Goal: Task Accomplishment & Management: Complete application form

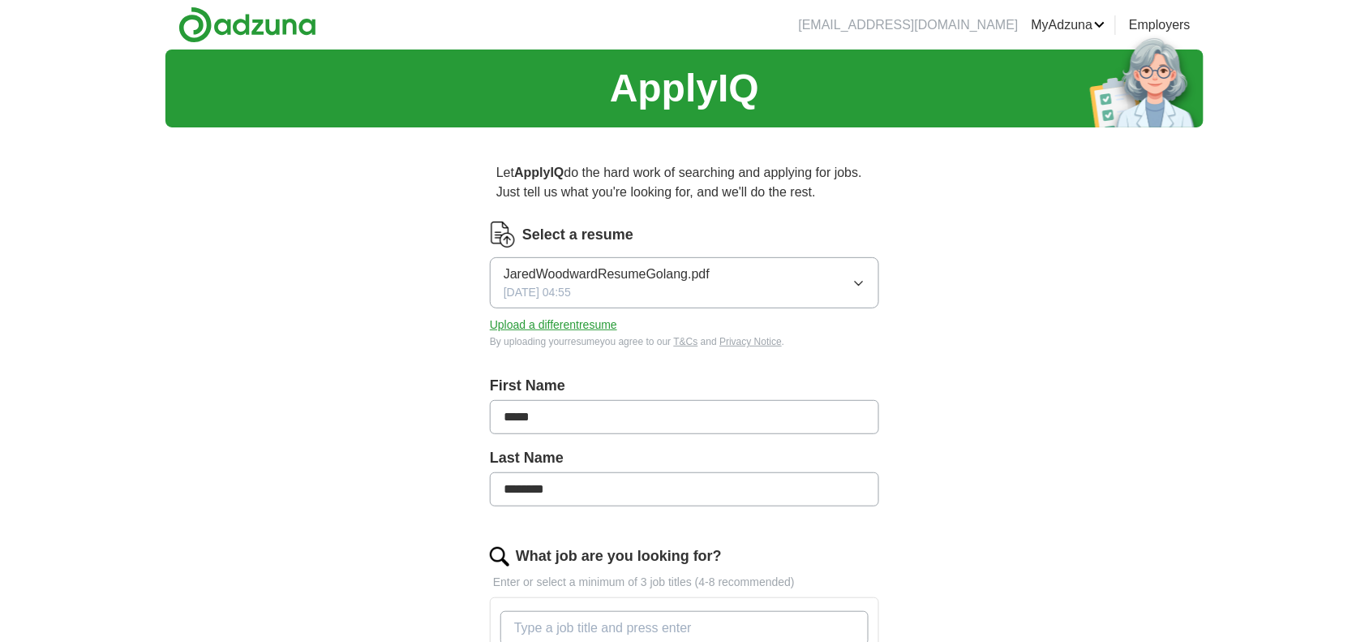
click at [588, 278] on span "JaredWoodwardResumeGolang.pdf" at bounding box center [607, 273] width 206 height 19
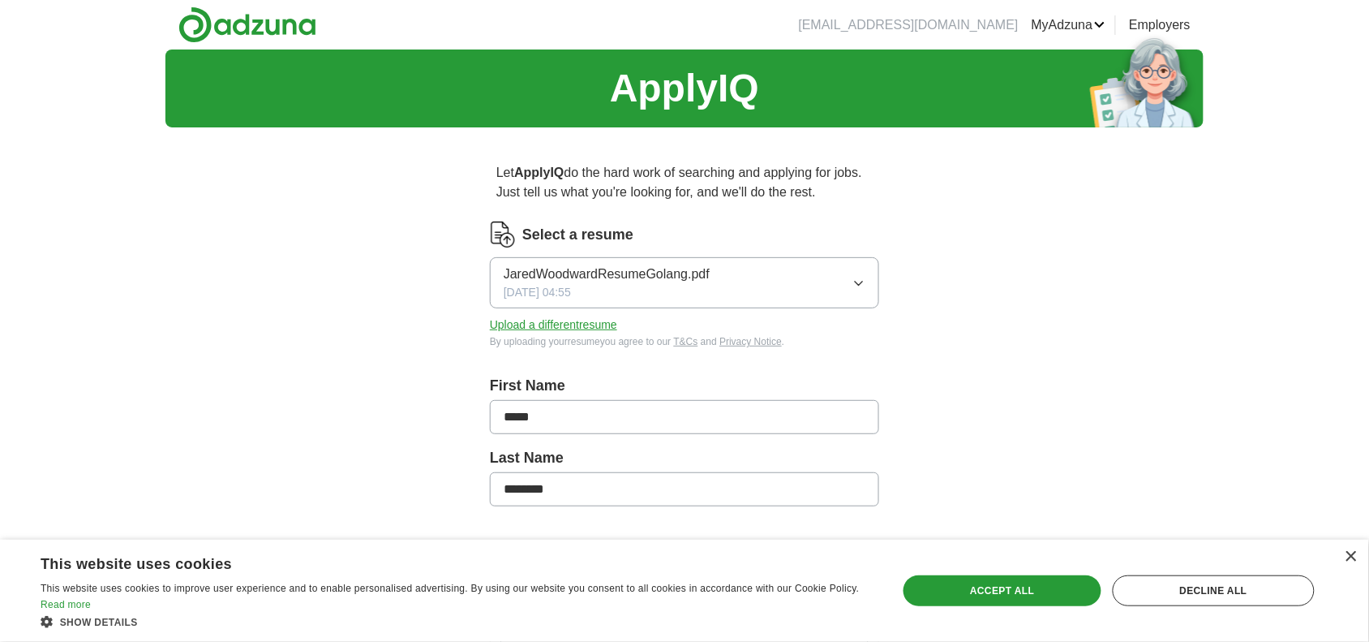
click at [518, 324] on button "Upload a different resume" at bounding box center [553, 324] width 127 height 17
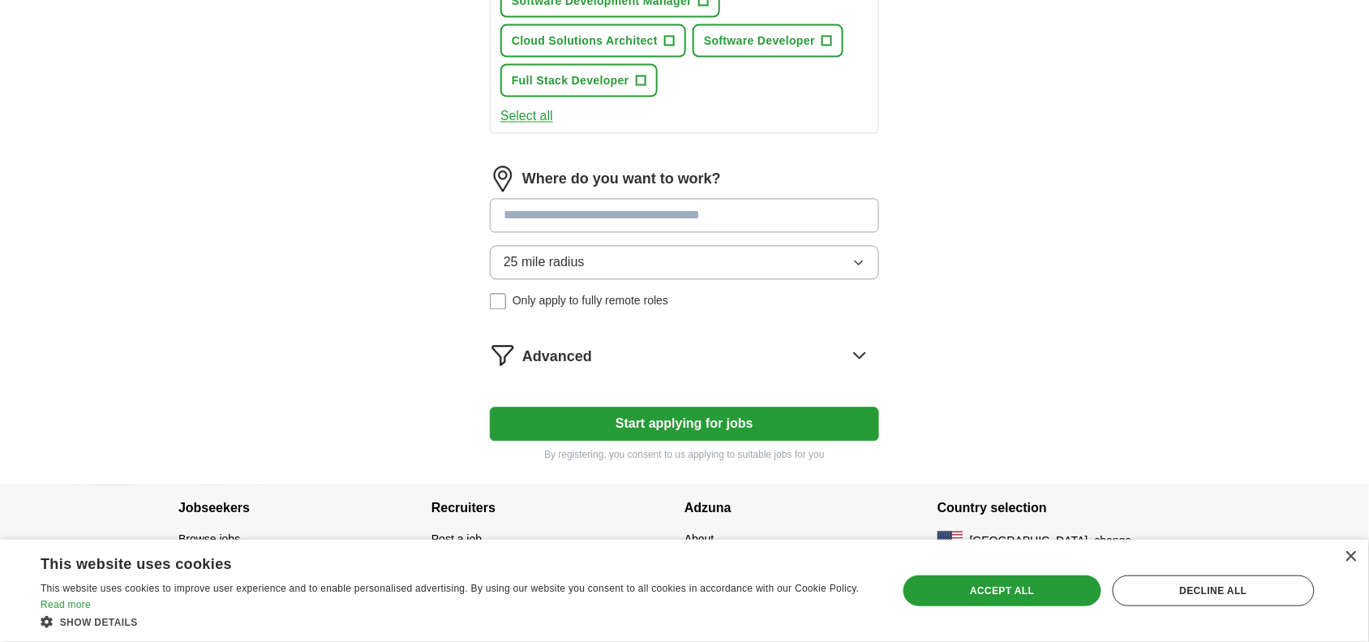
scroll to position [827, 0]
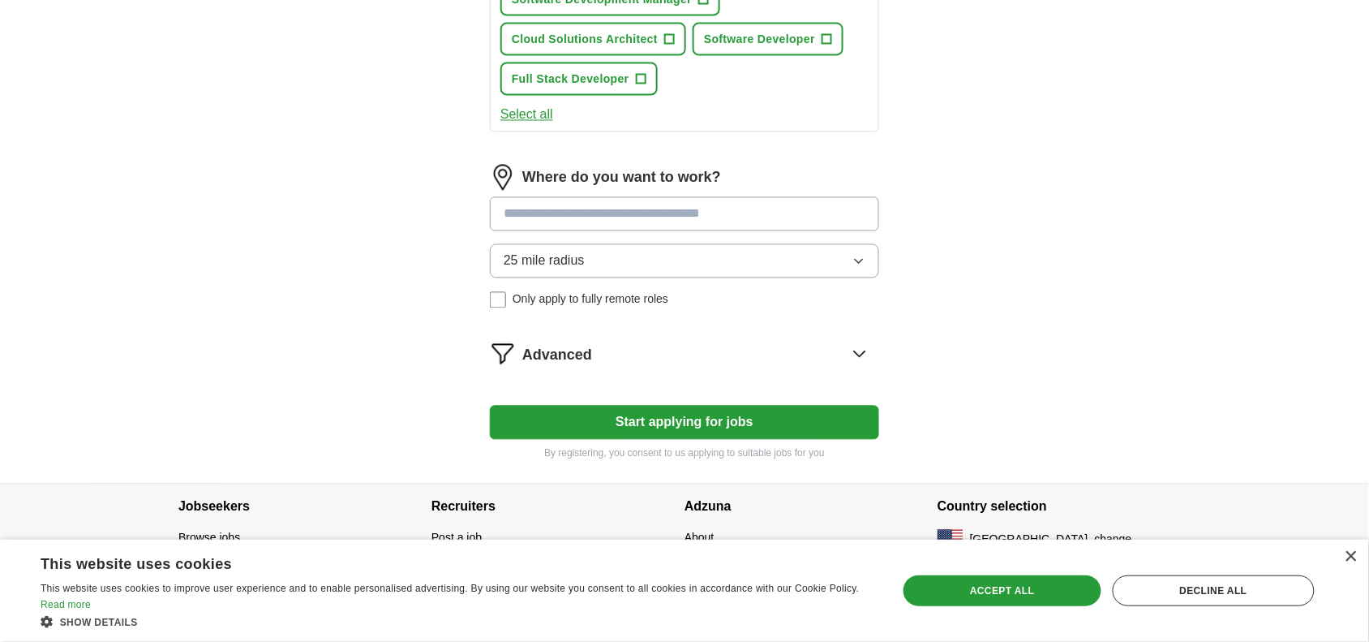
click at [795, 412] on button "Start applying for jobs" at bounding box center [684, 423] width 389 height 34
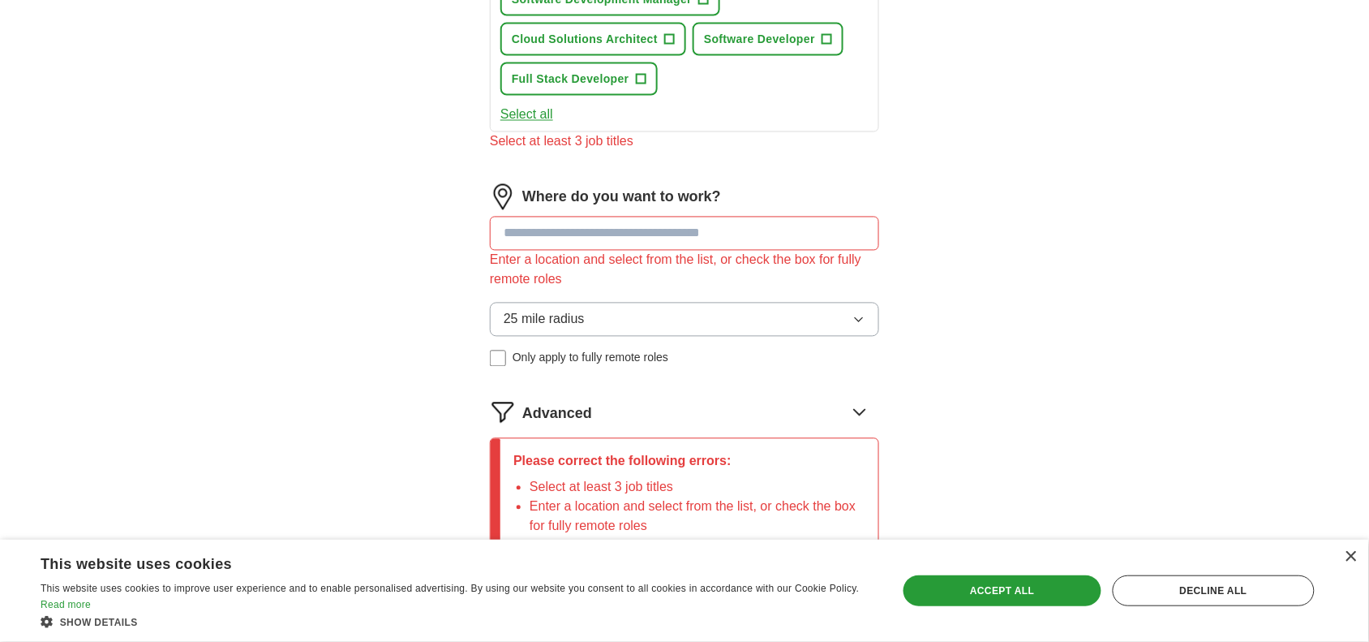
click at [724, 228] on input at bounding box center [684, 234] width 389 height 34
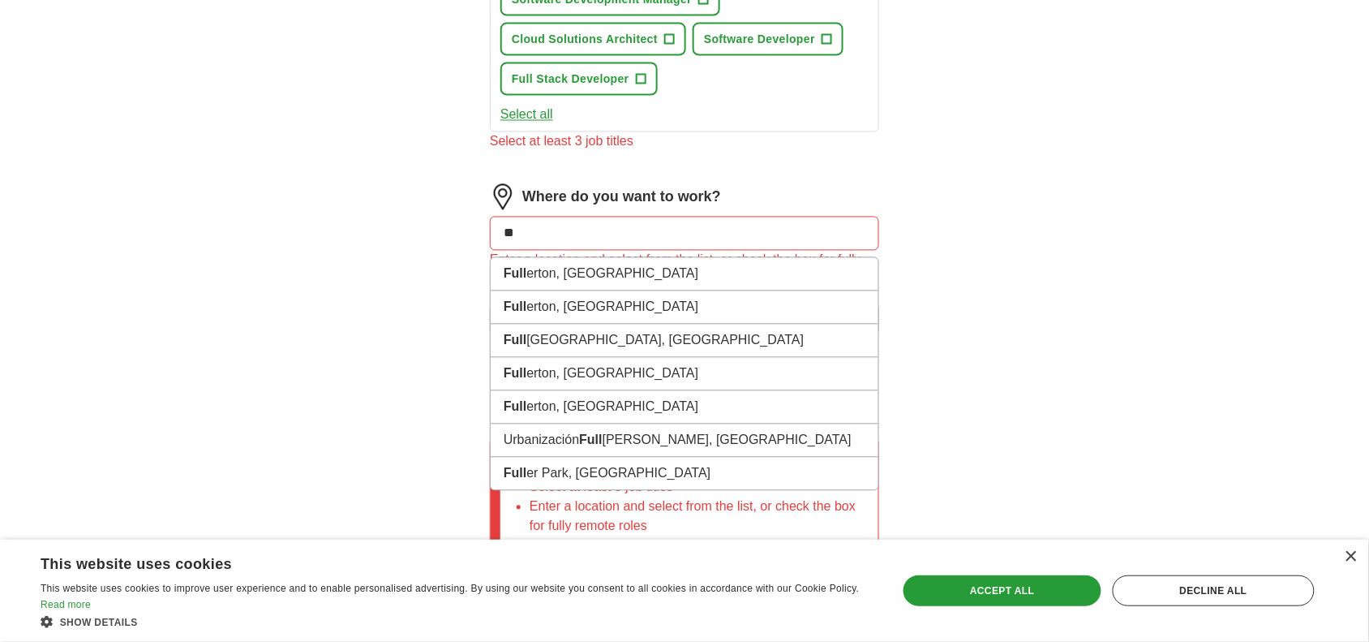
type input "*"
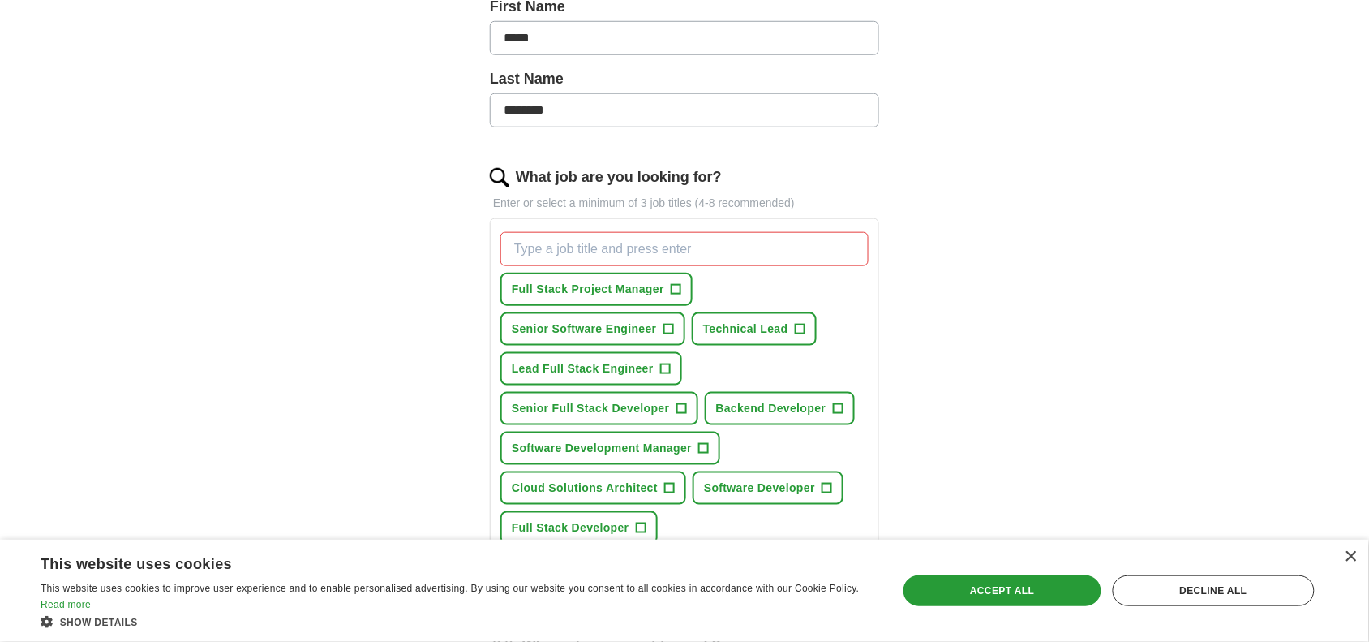
scroll to position [363, 0]
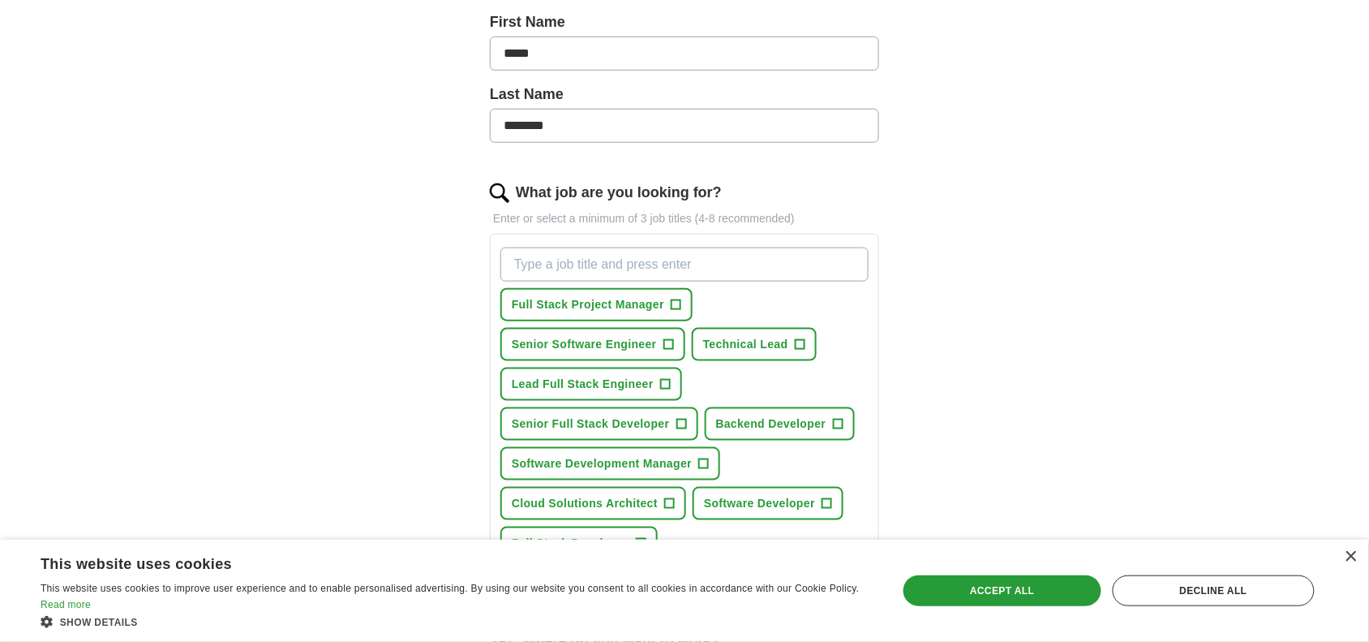
click at [674, 264] on input "What job are you looking for?" at bounding box center [685, 264] width 368 height 34
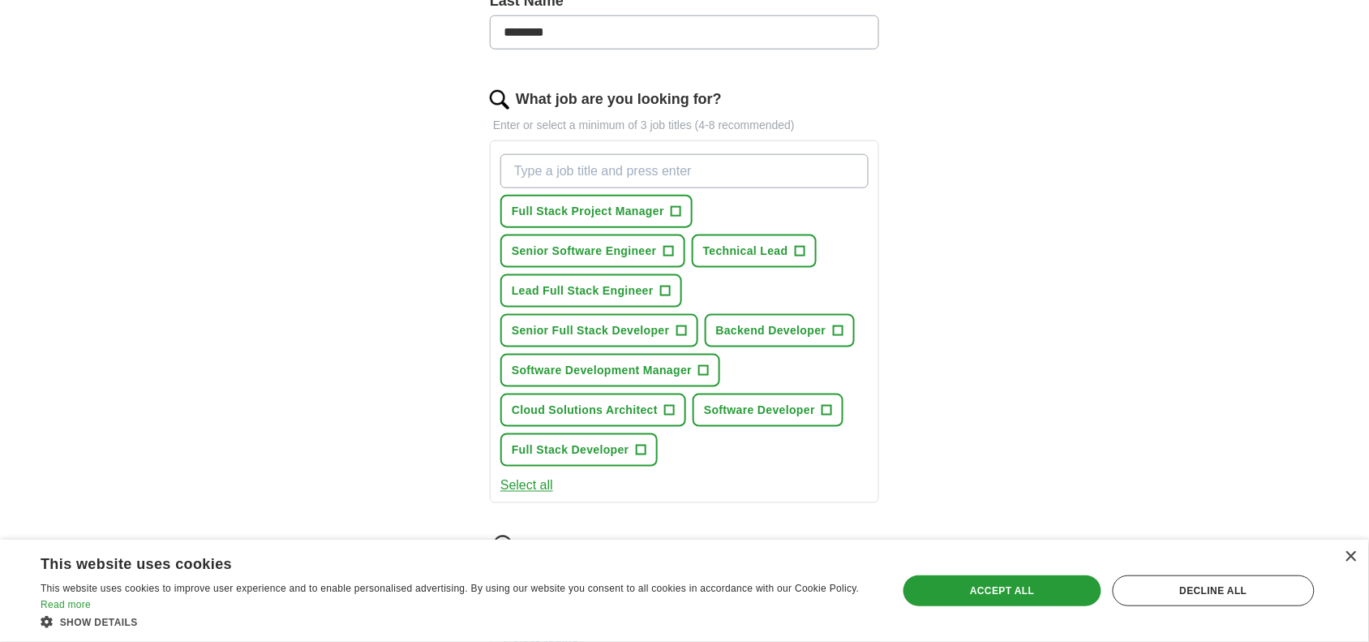
scroll to position [500, 0]
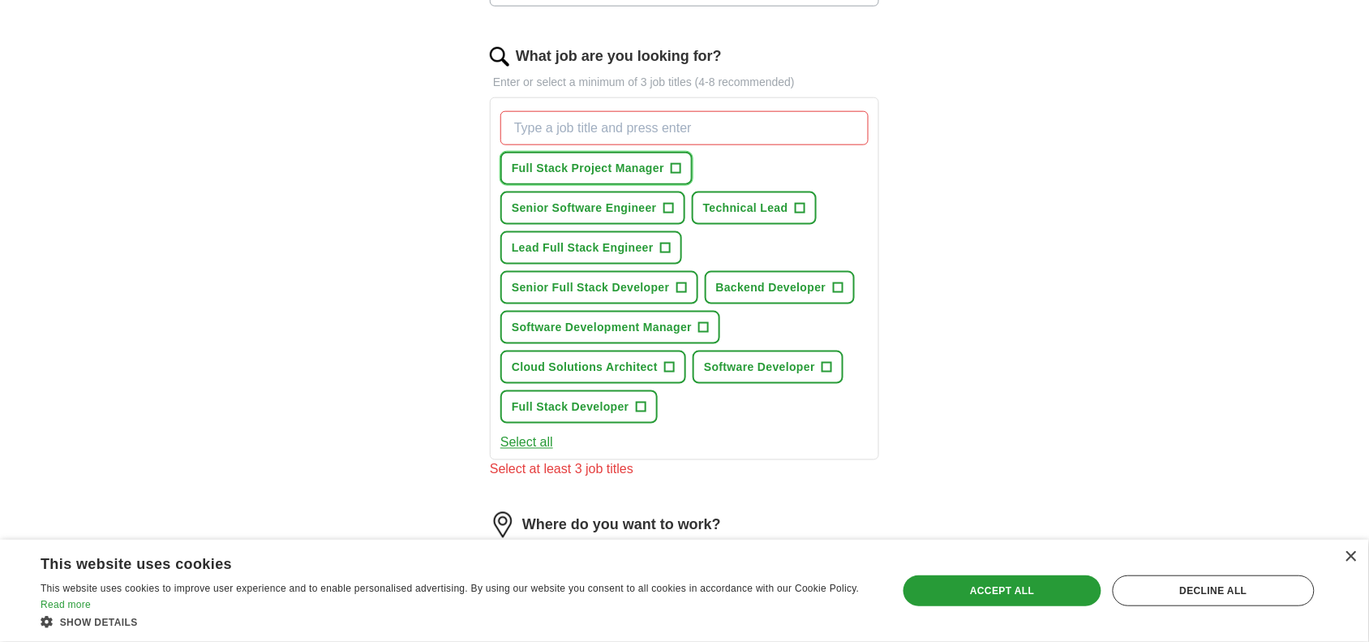
click at [673, 170] on span "+" at bounding box center [677, 168] width 10 height 13
click at [660, 204] on button "Senior Software Engineer +" at bounding box center [593, 207] width 185 height 33
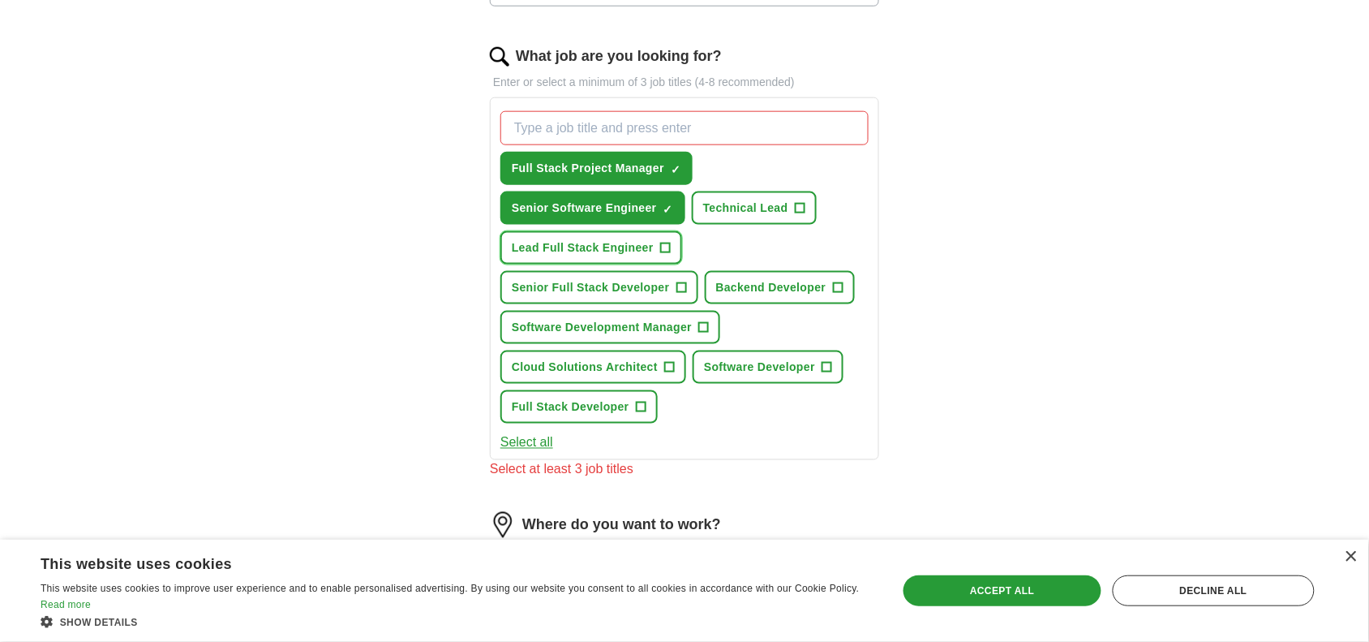
click at [668, 242] on span "+" at bounding box center [665, 248] width 10 height 13
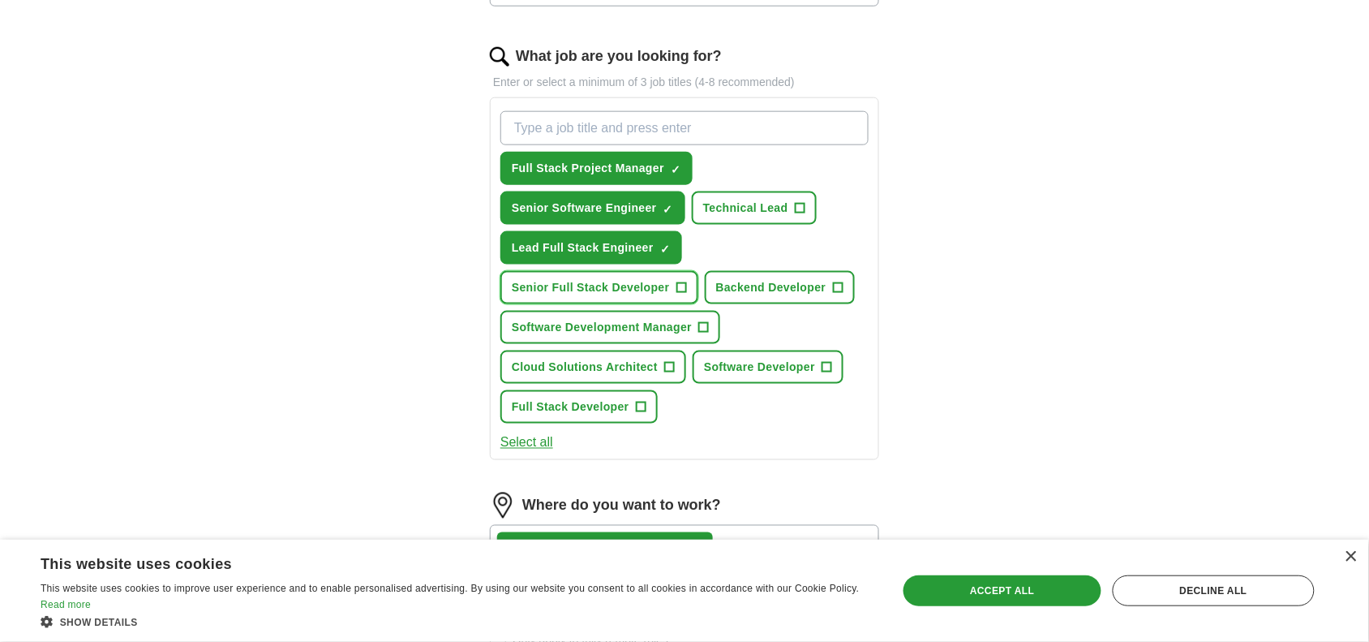
click at [681, 282] on span "+" at bounding box center [682, 287] width 10 height 13
click at [673, 361] on span "+" at bounding box center [670, 367] width 10 height 13
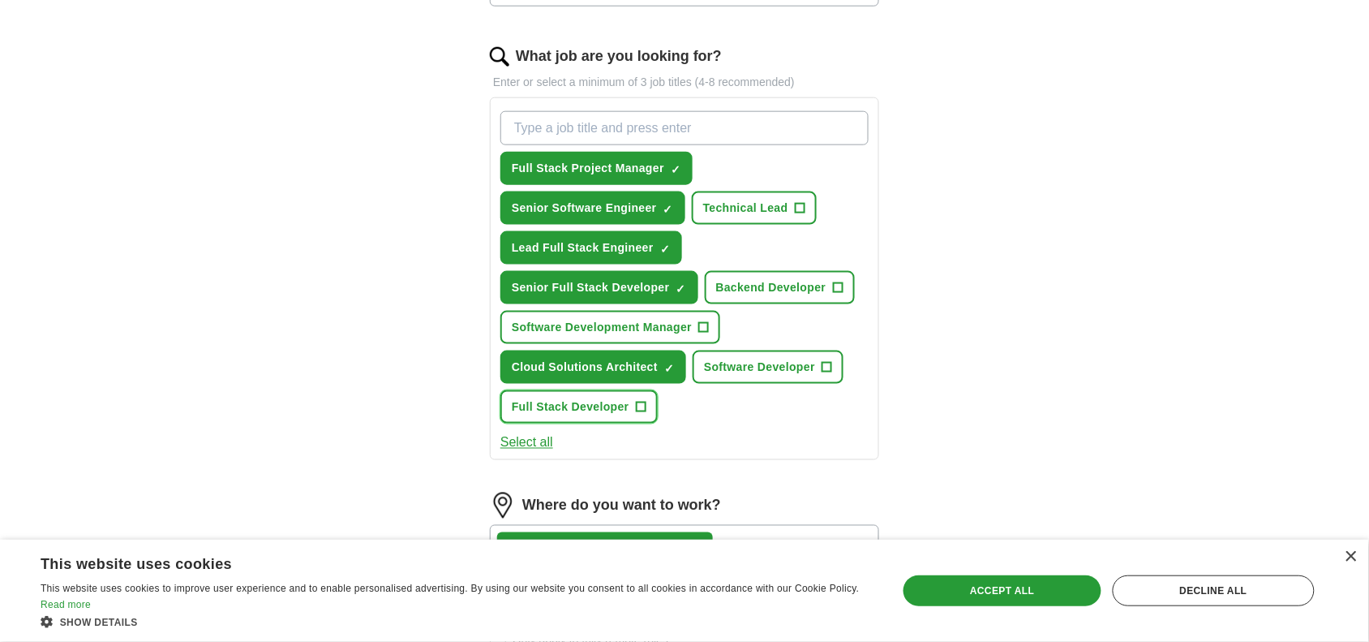
click at [641, 401] on span "+" at bounding box center [641, 407] width 10 height 13
click at [823, 361] on span "+" at bounding box center [828, 367] width 10 height 13
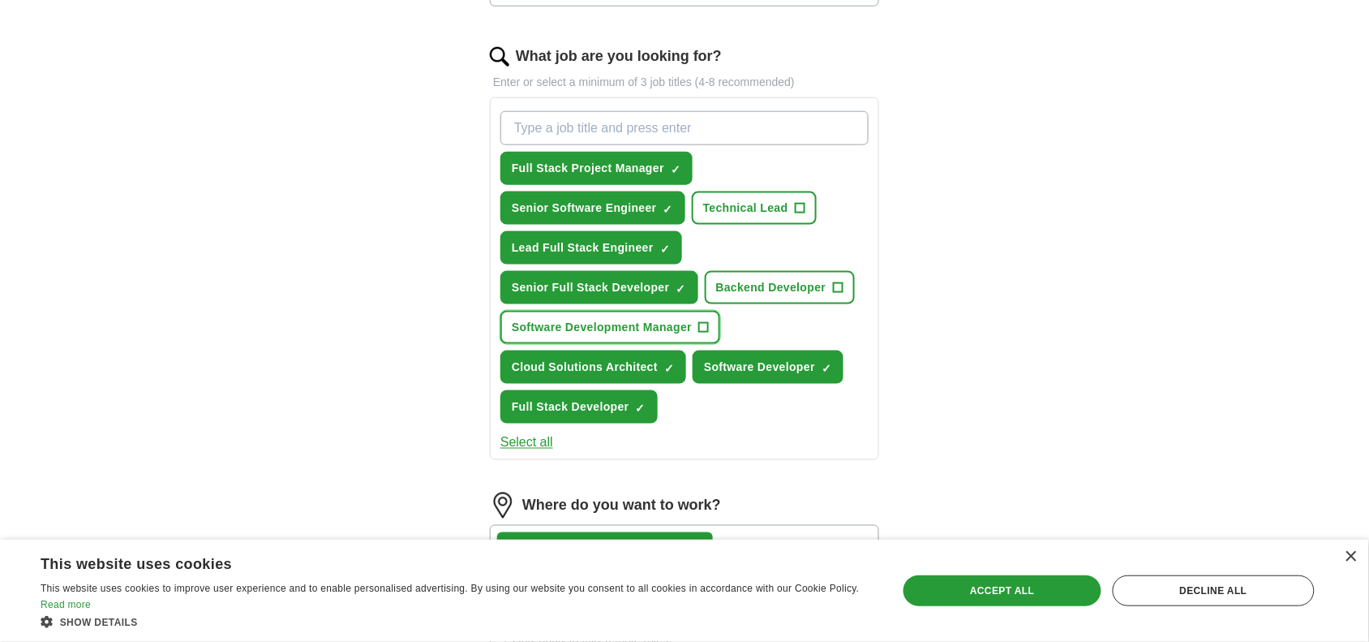
click at [699, 321] on span "+" at bounding box center [704, 327] width 10 height 13
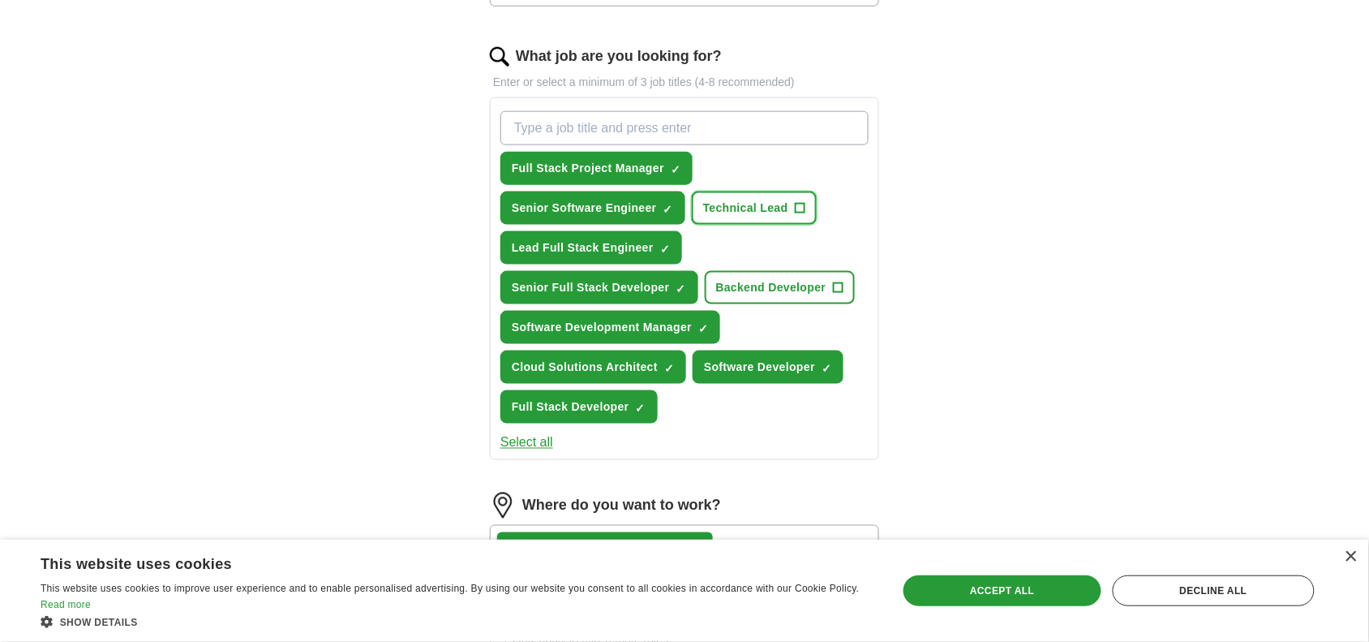
click at [800, 202] on span "+" at bounding box center [800, 208] width 10 height 13
click at [836, 284] on span "+" at bounding box center [838, 287] width 10 height 13
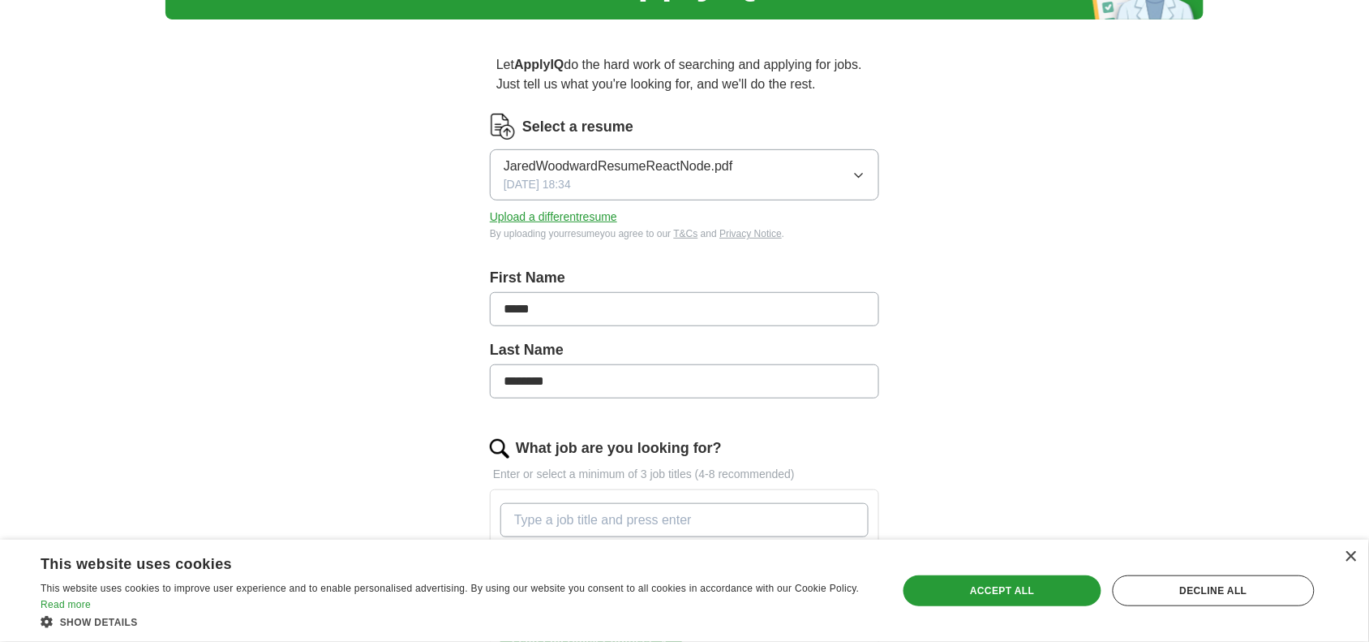
scroll to position [840, 0]
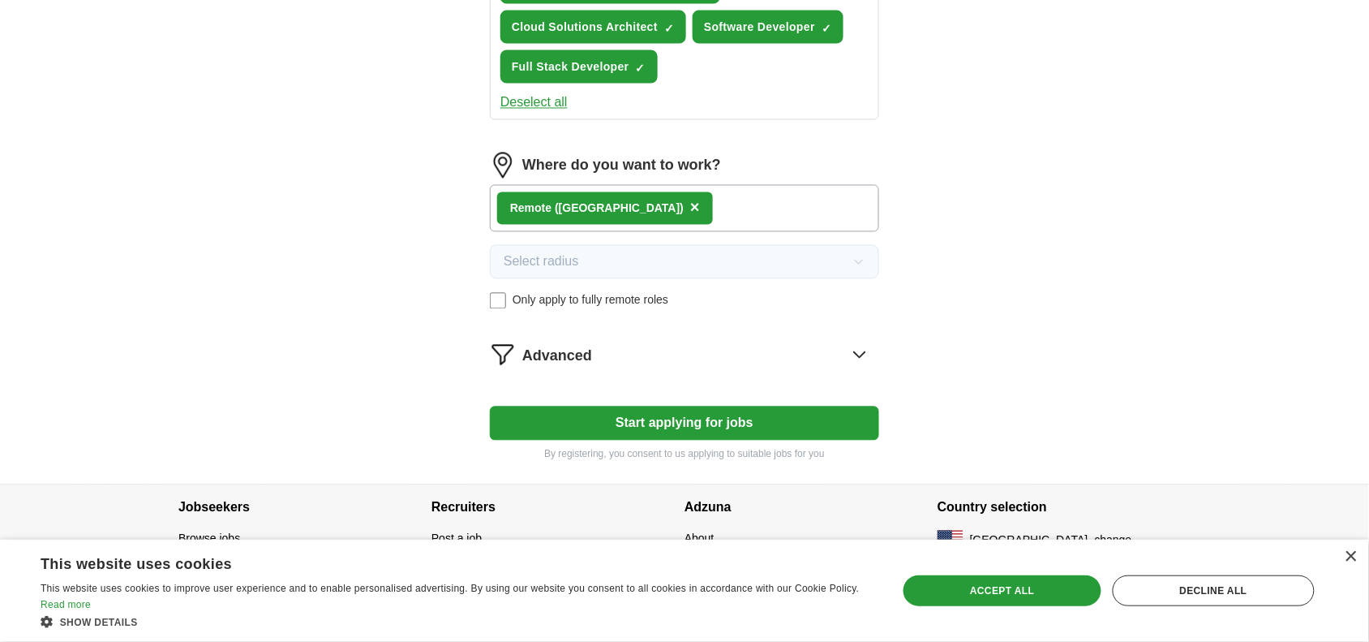
click at [720, 416] on button "Start applying for jobs" at bounding box center [684, 423] width 389 height 34
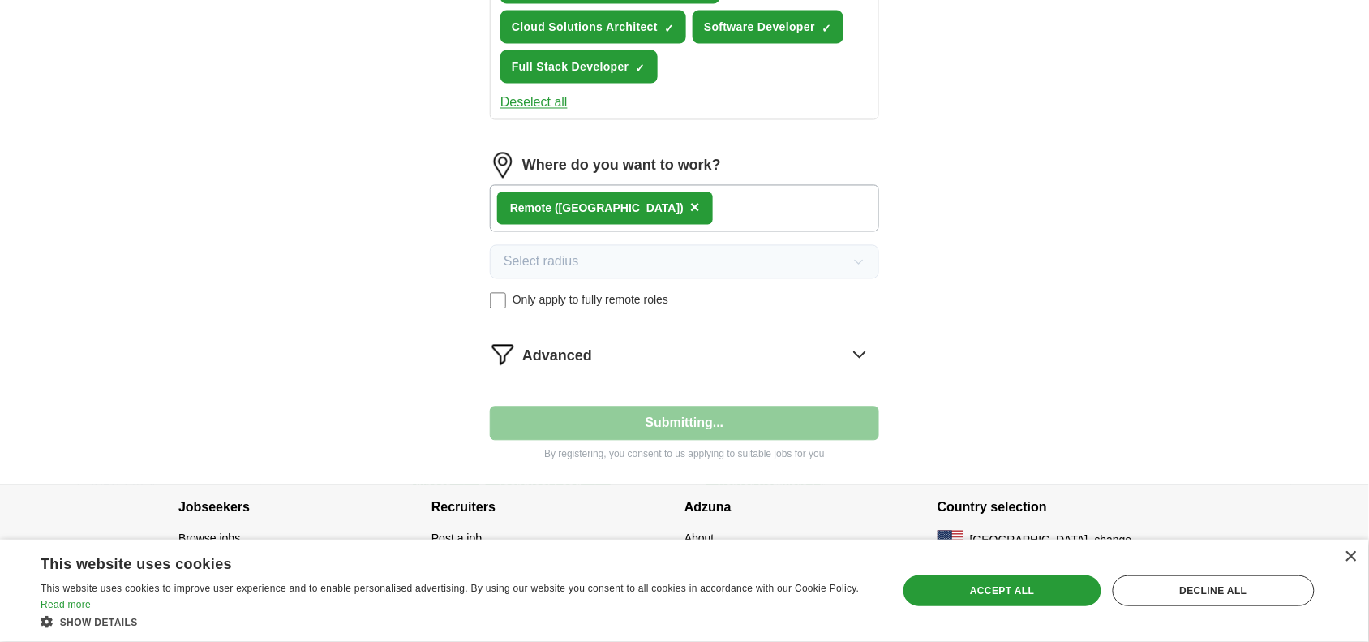
select select "**"
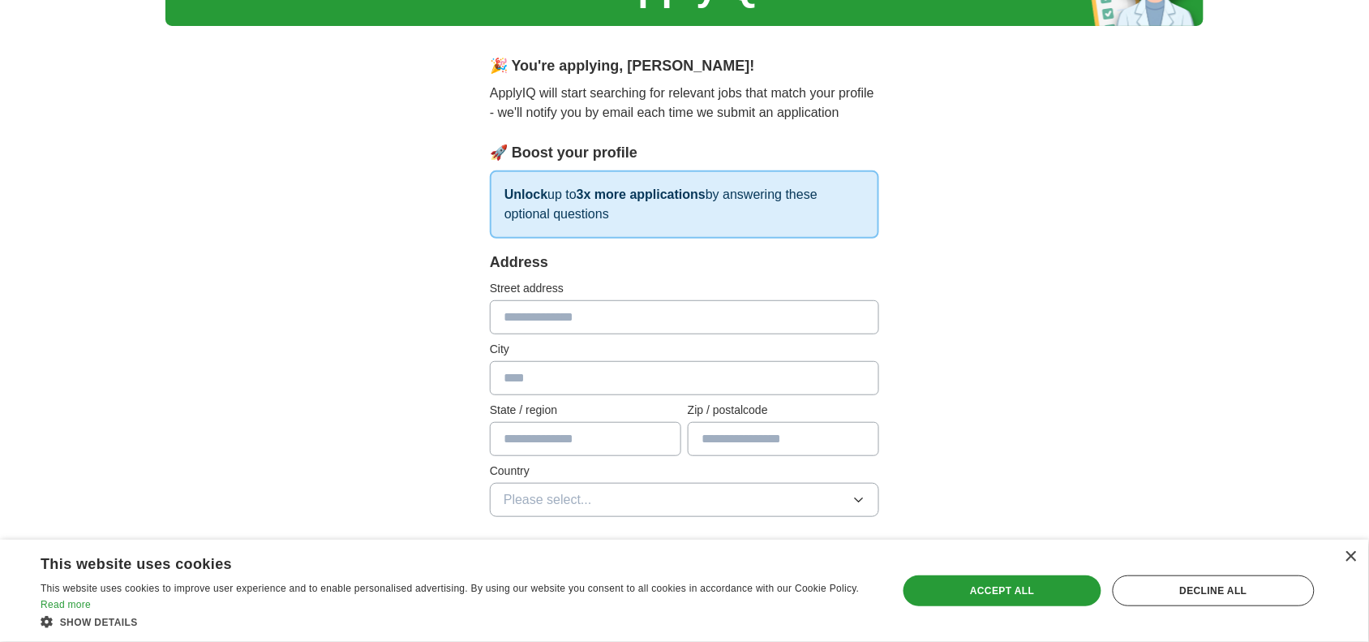
scroll to position [0, 0]
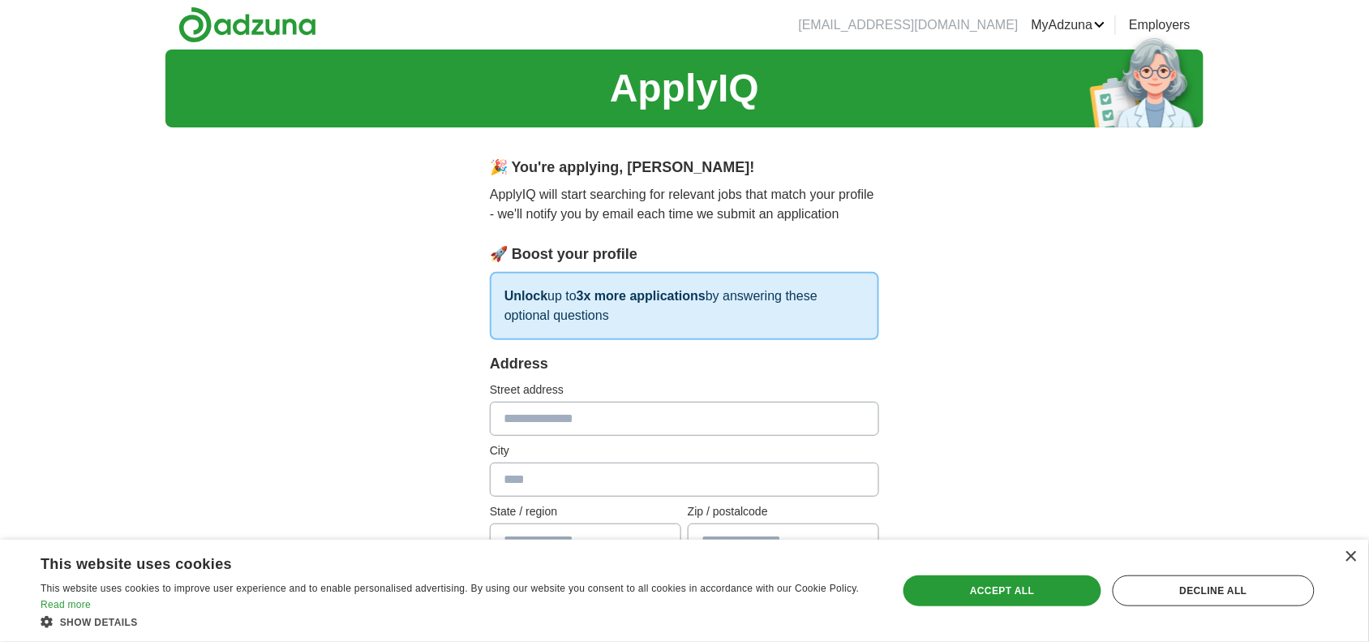
click at [720, 416] on input "text" at bounding box center [684, 419] width 389 height 34
type input "**********"
type input "*********"
type input "*****"
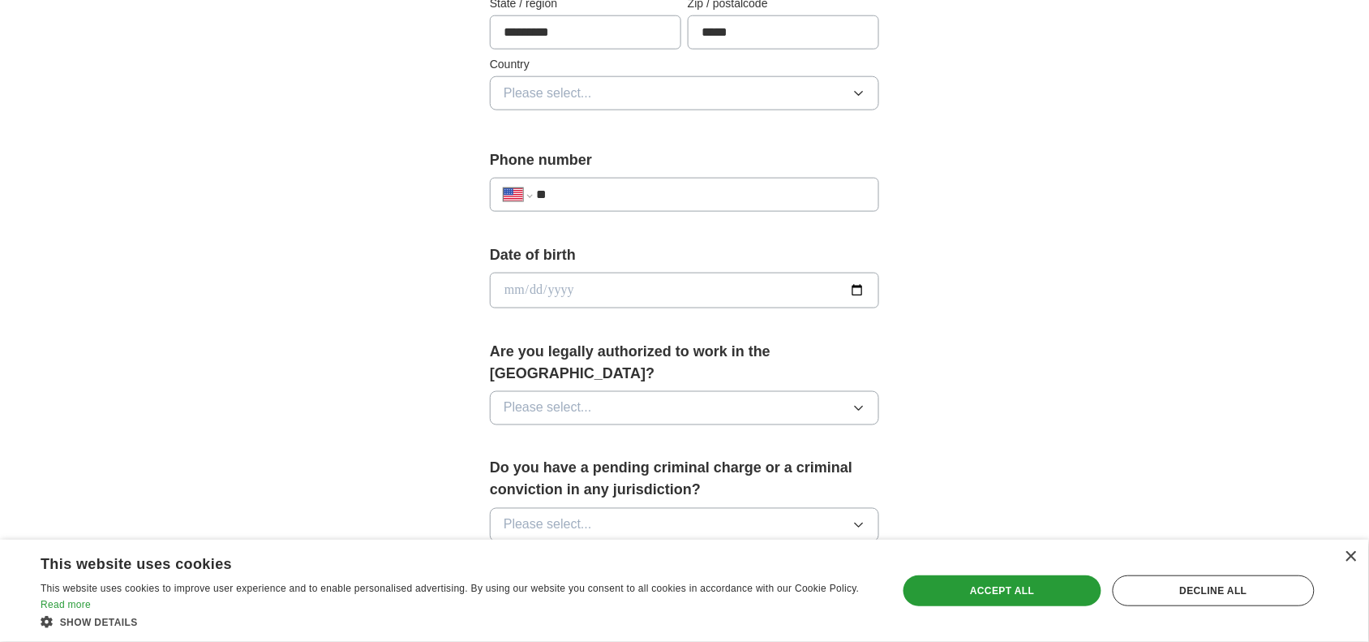
scroll to position [519, 0]
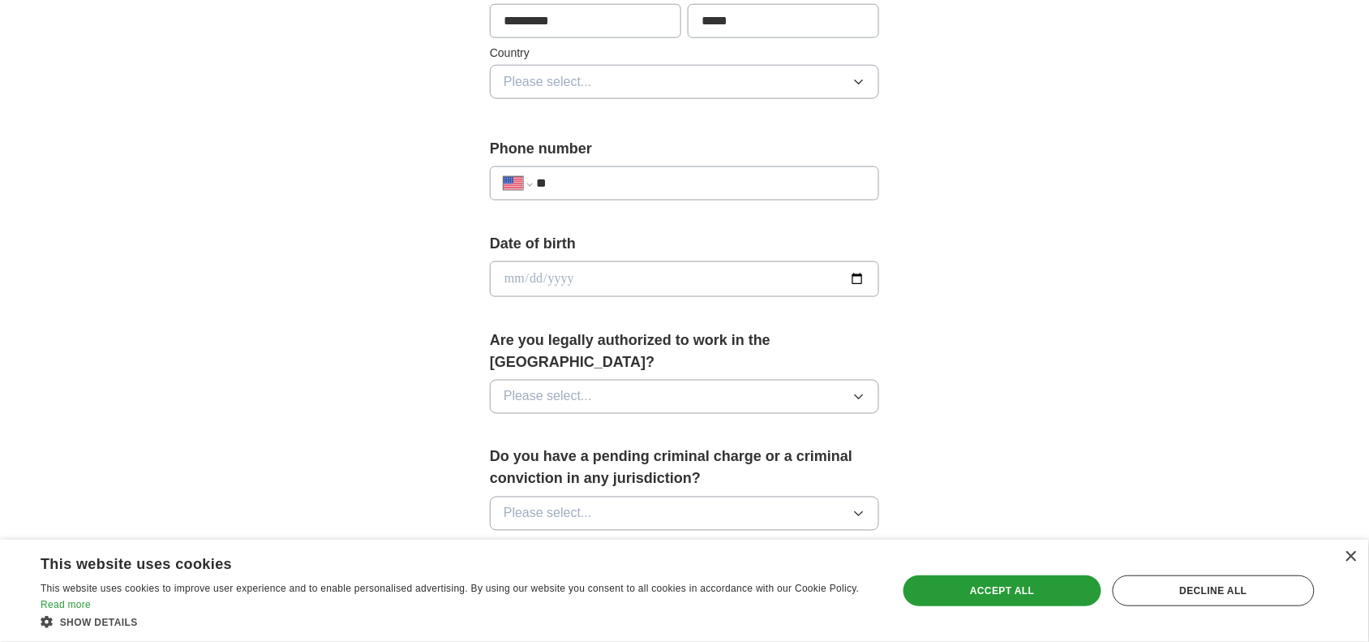
click at [627, 69] on button "Please select..." at bounding box center [684, 82] width 389 height 34
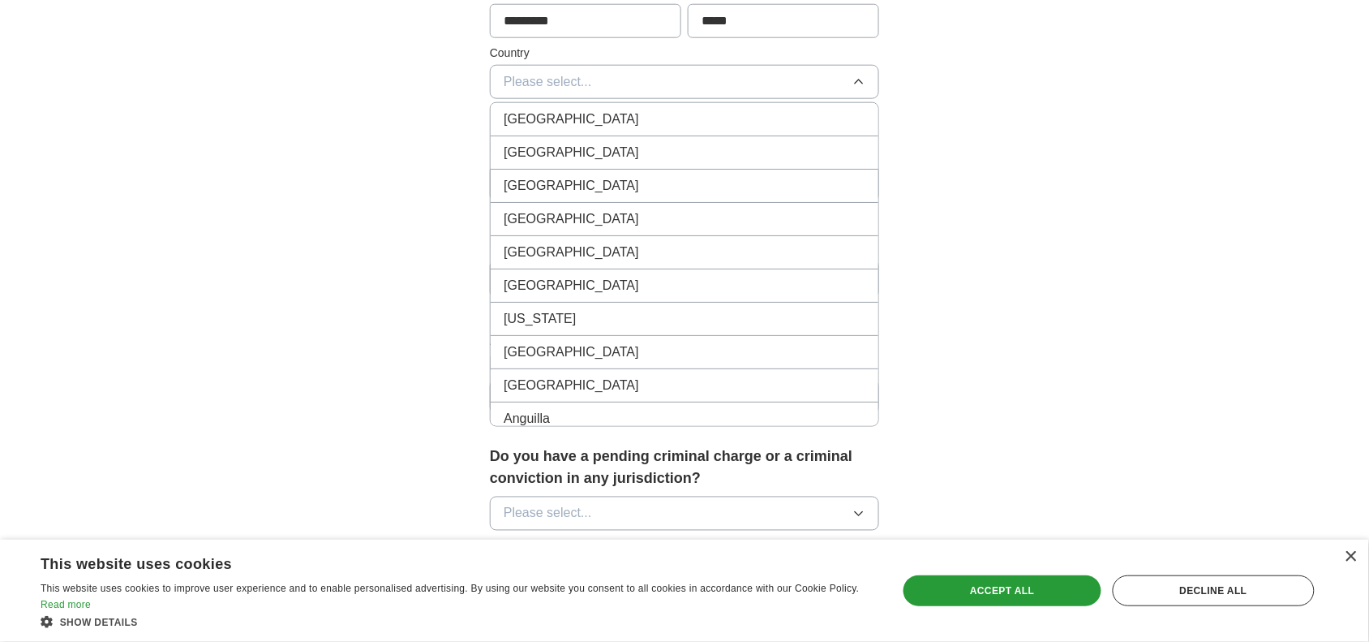
click at [592, 159] on div "[GEOGRAPHIC_DATA]" at bounding box center [685, 152] width 362 height 19
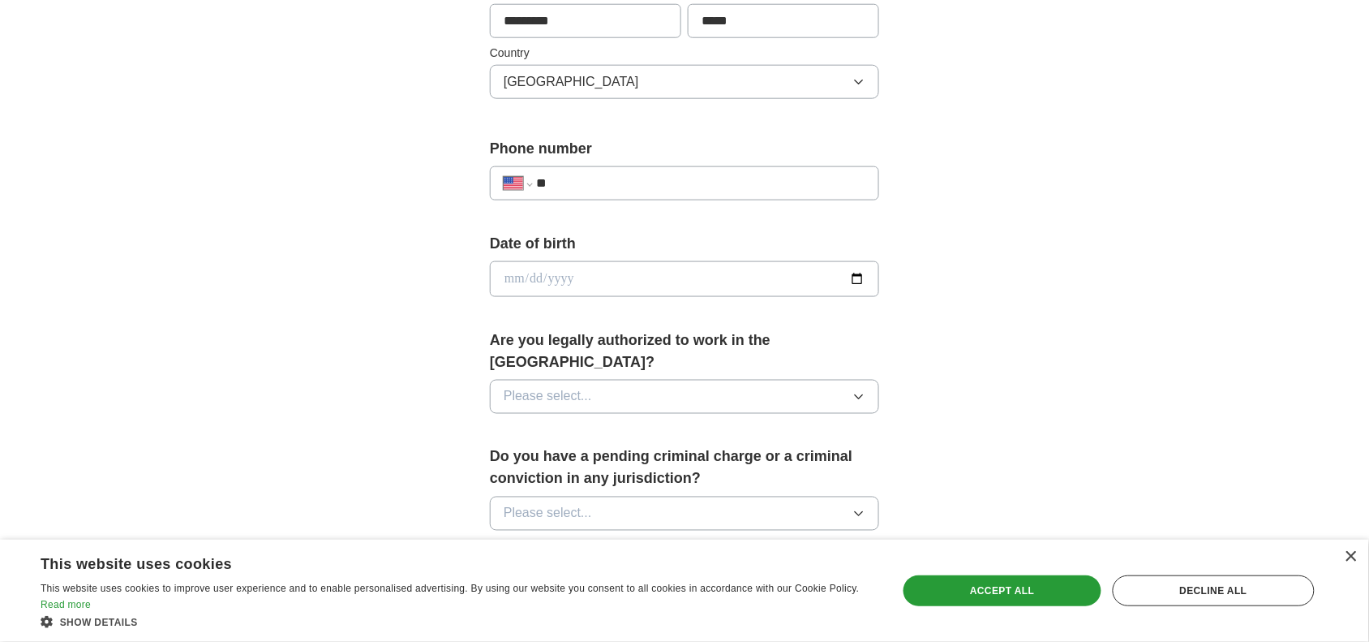
click at [590, 178] on input "**" at bounding box center [700, 183] width 329 height 19
type input "**********"
click at [508, 276] on input "date" at bounding box center [684, 279] width 389 height 36
click at [565, 298] on div "Date of birth" at bounding box center [684, 271] width 389 height 77
click at [514, 273] on input "date" at bounding box center [684, 279] width 389 height 36
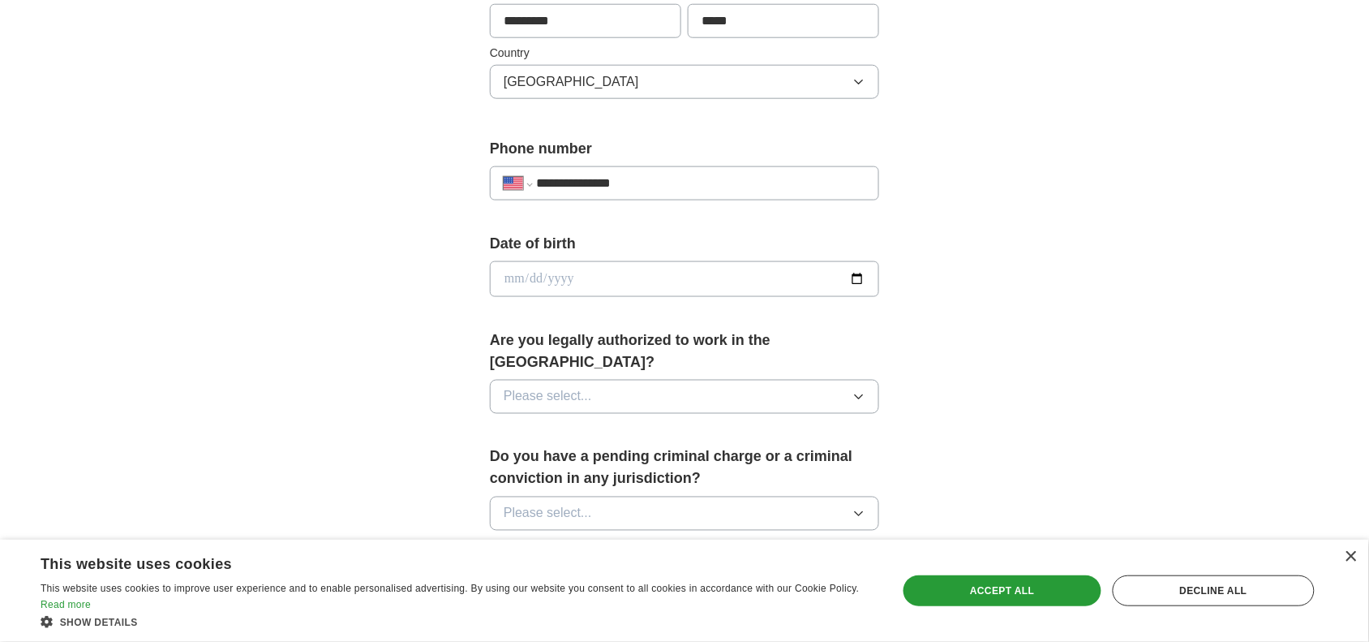
click at [514, 273] on input "date" at bounding box center [684, 279] width 389 height 36
type input "**********"
click at [655, 380] on button "Please select..." at bounding box center [684, 397] width 389 height 34
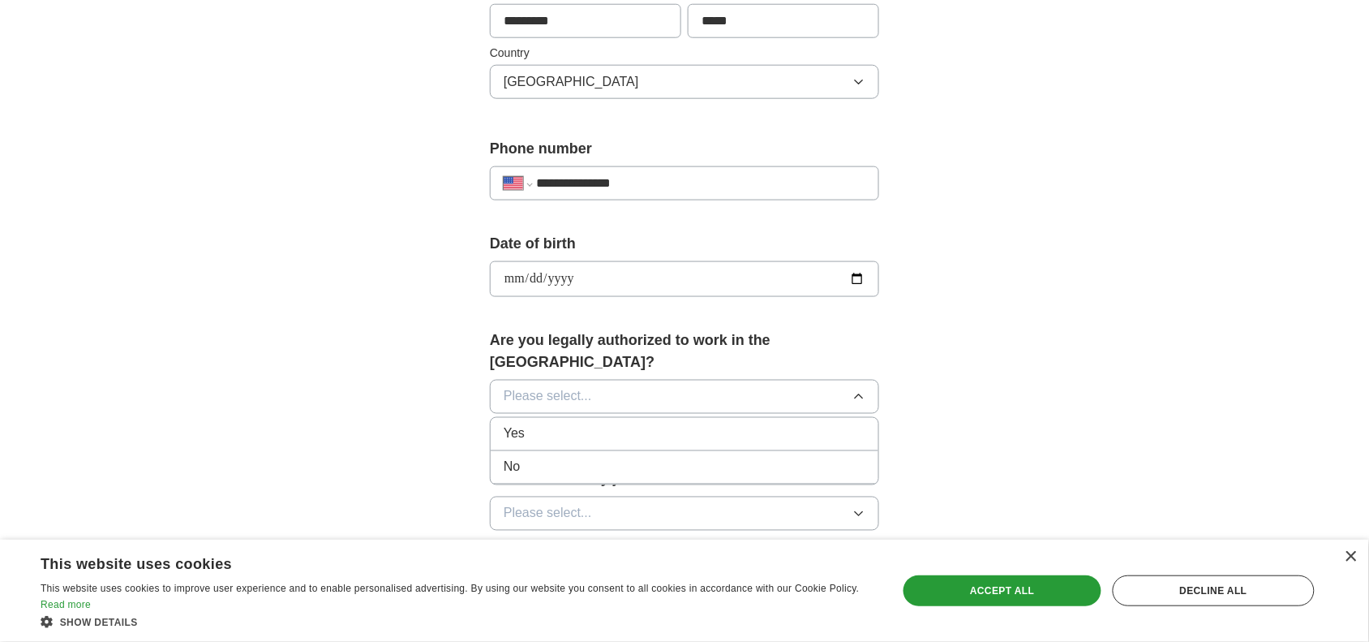
click at [629, 426] on li "Yes" at bounding box center [685, 434] width 388 height 33
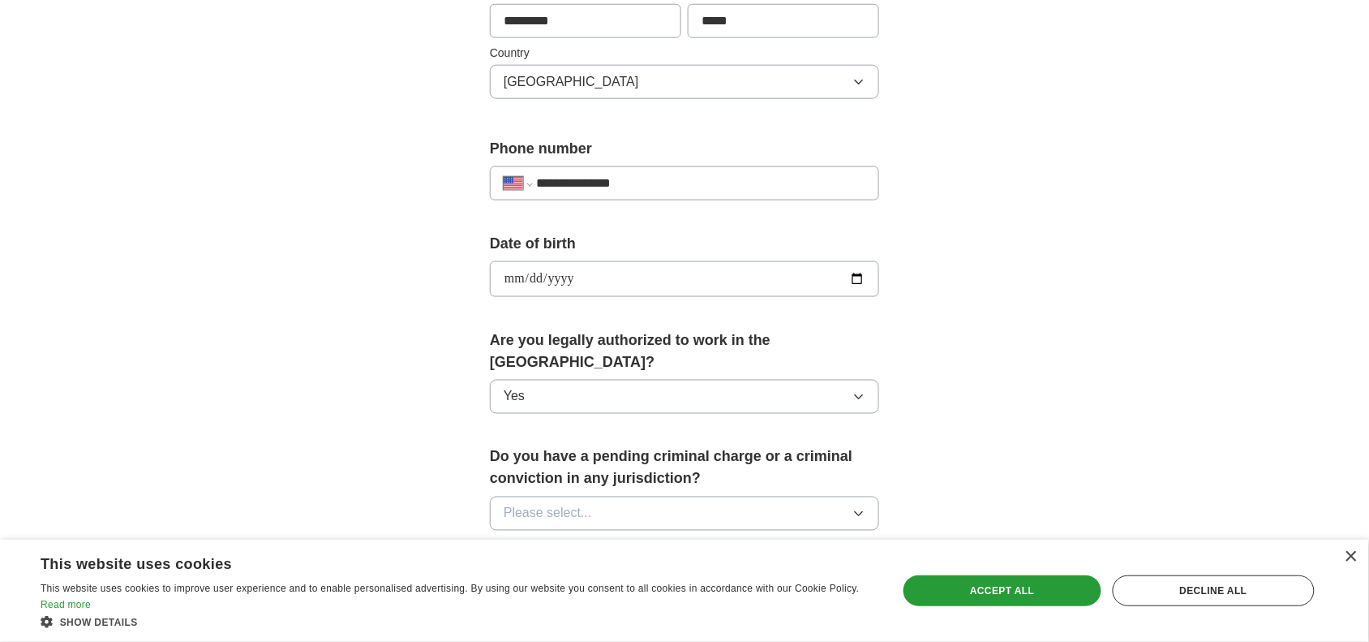
click at [629, 496] on button "Please select..." at bounding box center [684, 513] width 389 height 34
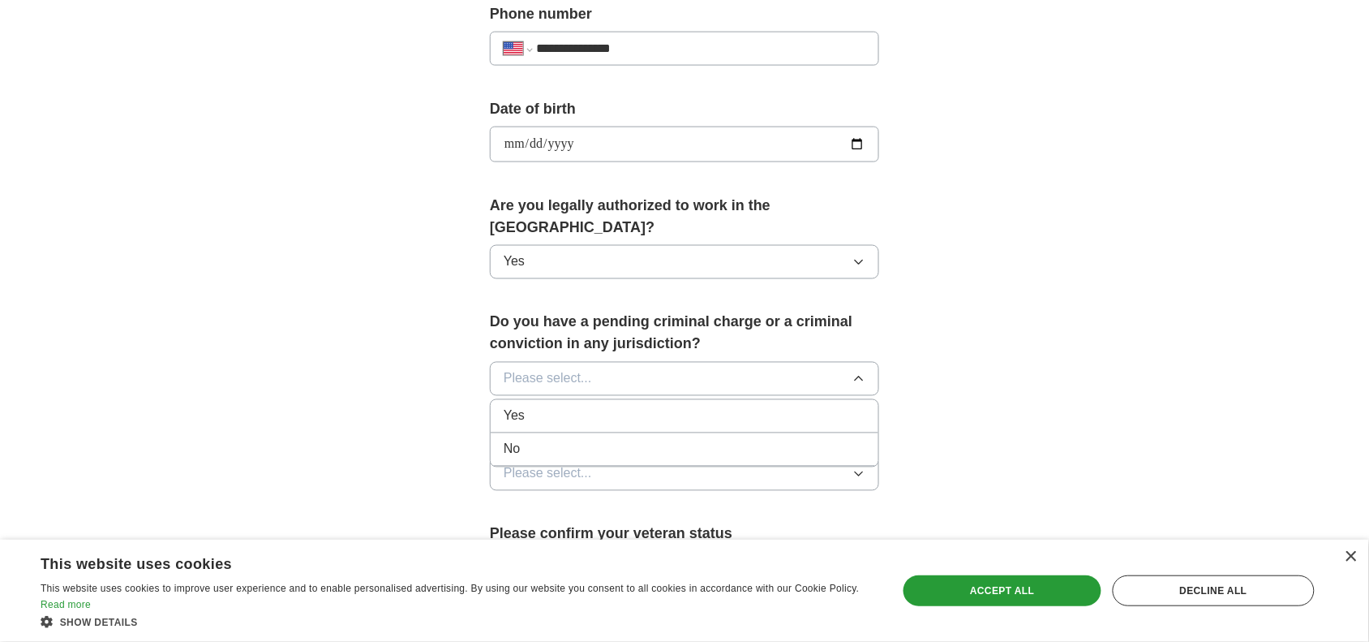
scroll to position [672, 0]
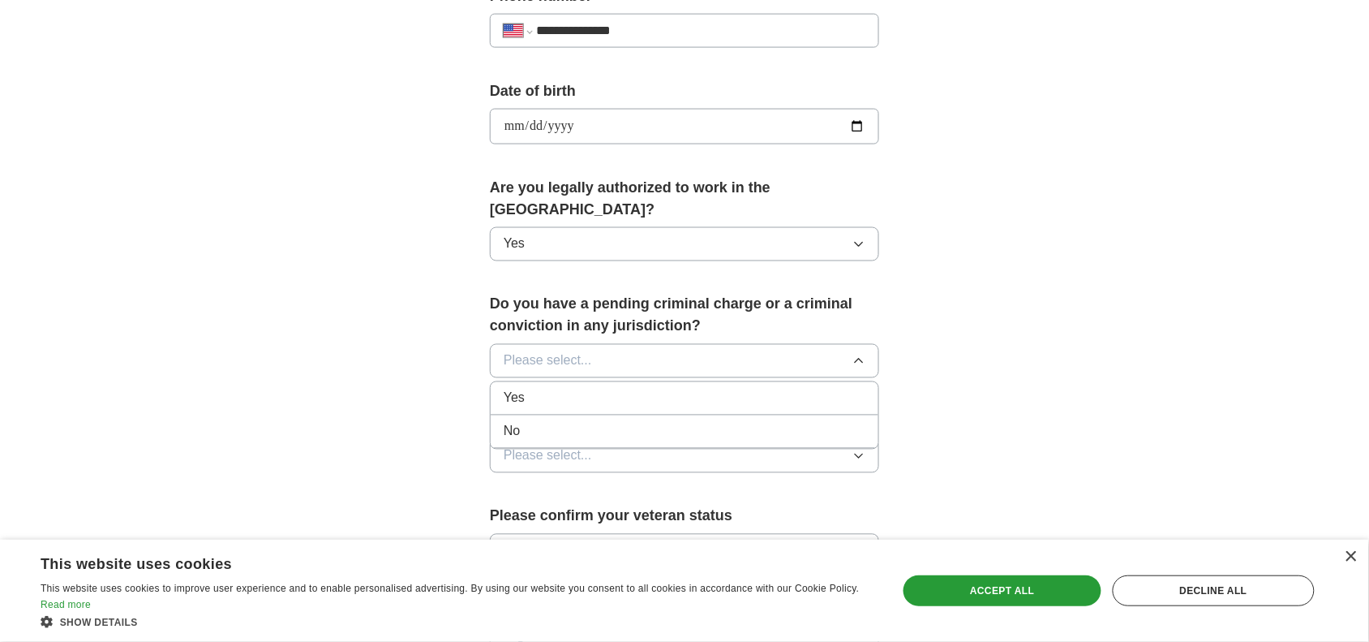
click at [606, 422] on div "No" at bounding box center [685, 431] width 362 height 19
click at [600, 439] on button "Please select..." at bounding box center [684, 456] width 389 height 34
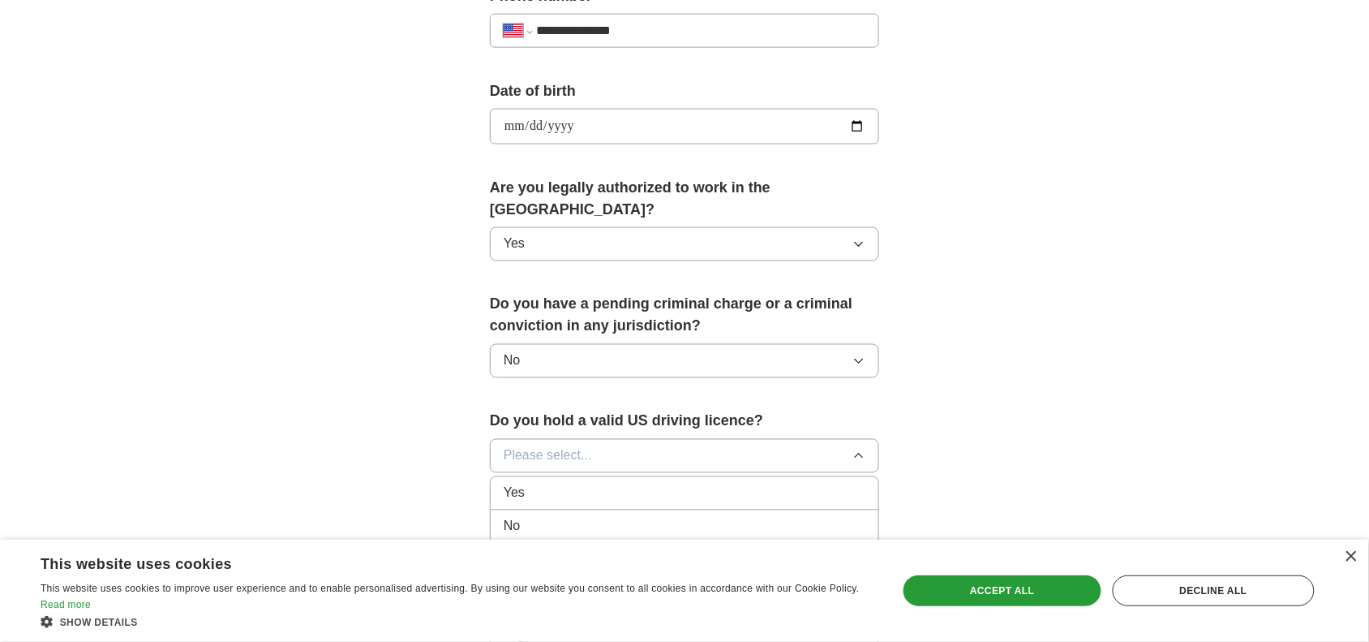
click at [572, 517] on div "No" at bounding box center [685, 526] width 362 height 19
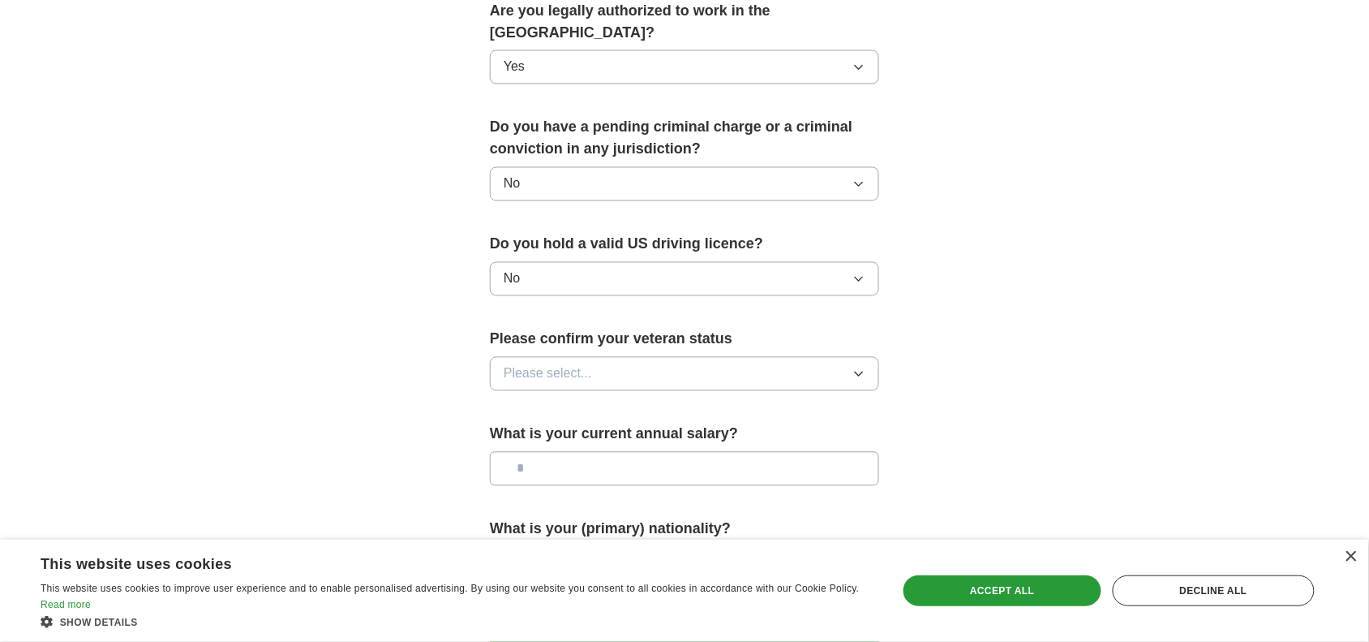
scroll to position [1021, 0]
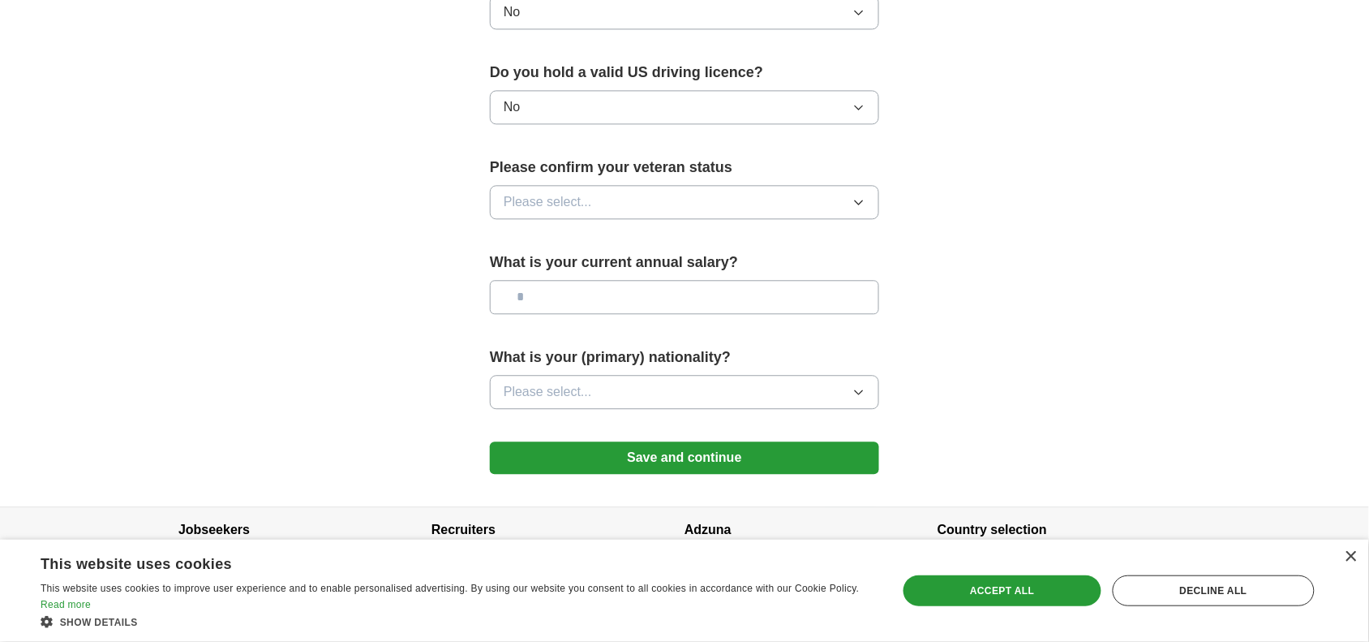
click at [743, 90] on button "No" at bounding box center [684, 107] width 389 height 34
click at [706, 135] on div "Yes" at bounding box center [685, 144] width 362 height 19
click at [690, 185] on button "Please select..." at bounding box center [684, 202] width 389 height 34
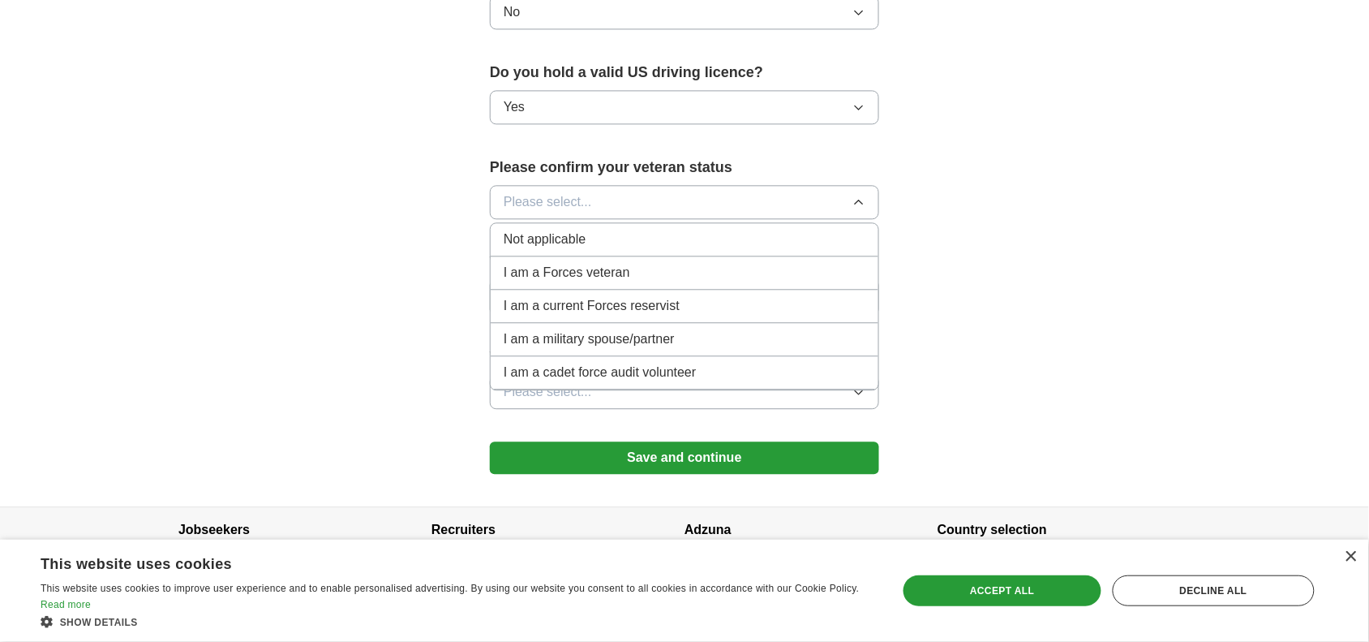
click at [642, 230] on div "Not applicable" at bounding box center [685, 239] width 362 height 19
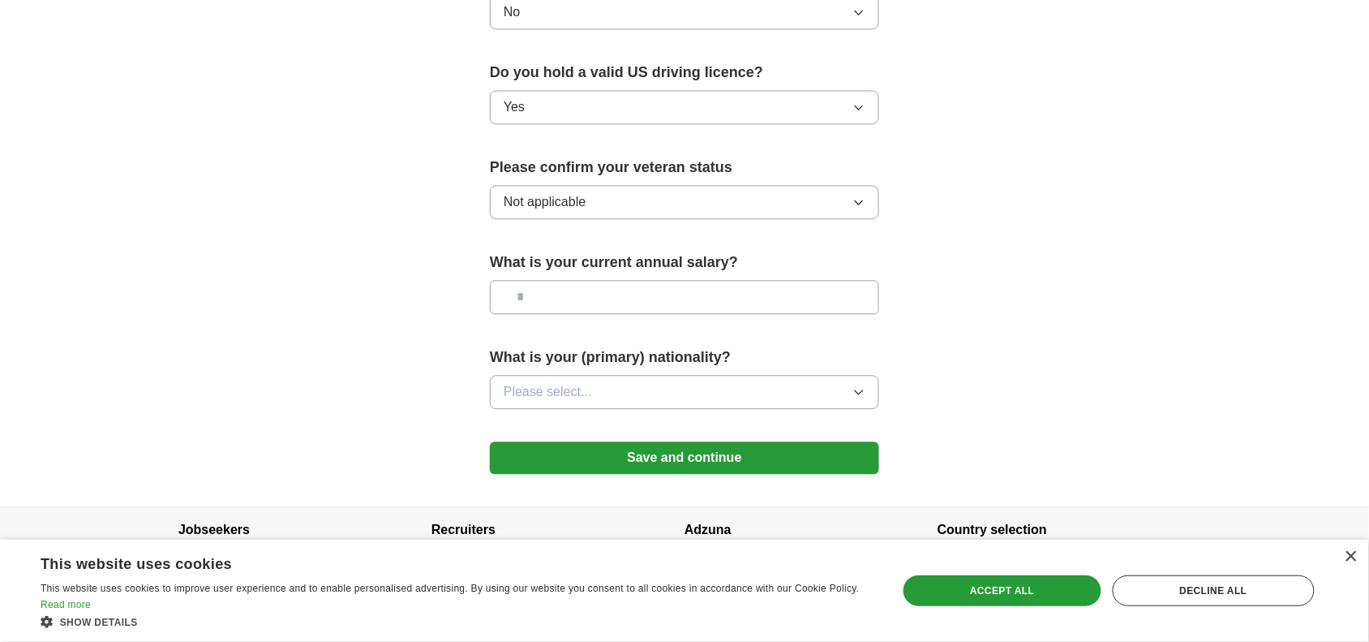
click at [625, 280] on input "text" at bounding box center [684, 297] width 389 height 34
type input "********"
click at [570, 382] on span "Please select..." at bounding box center [548, 391] width 88 height 19
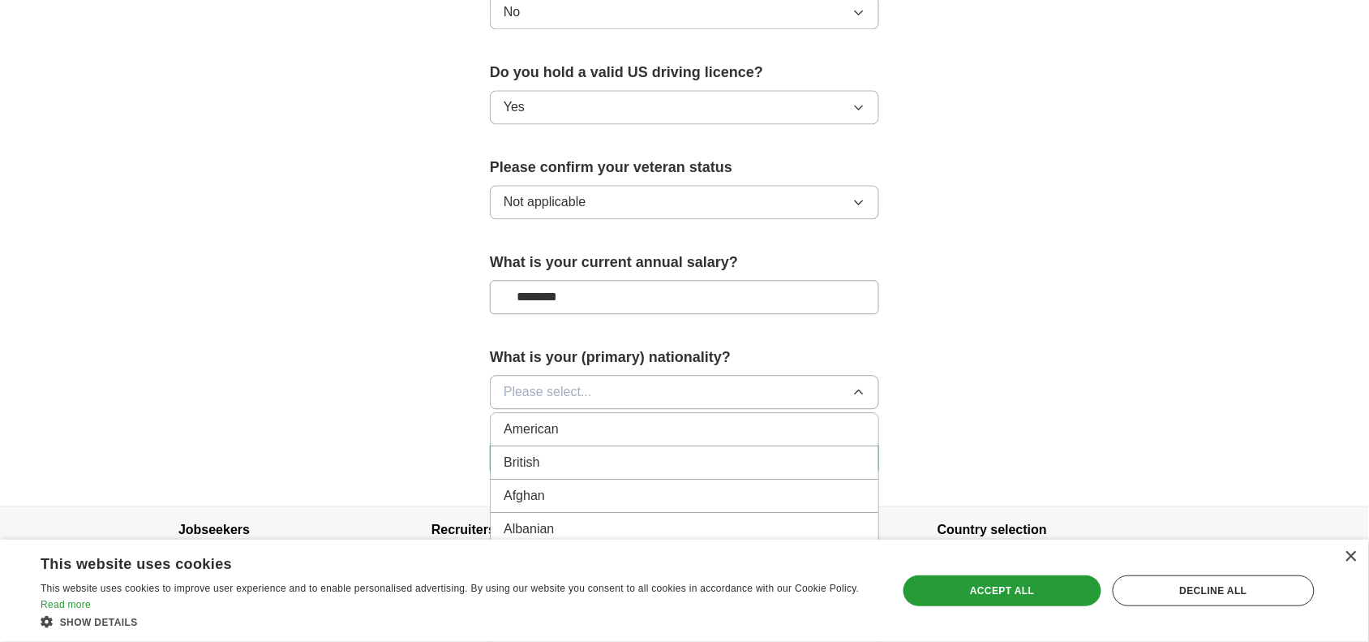
click at [552, 419] on span "American" at bounding box center [531, 428] width 55 height 19
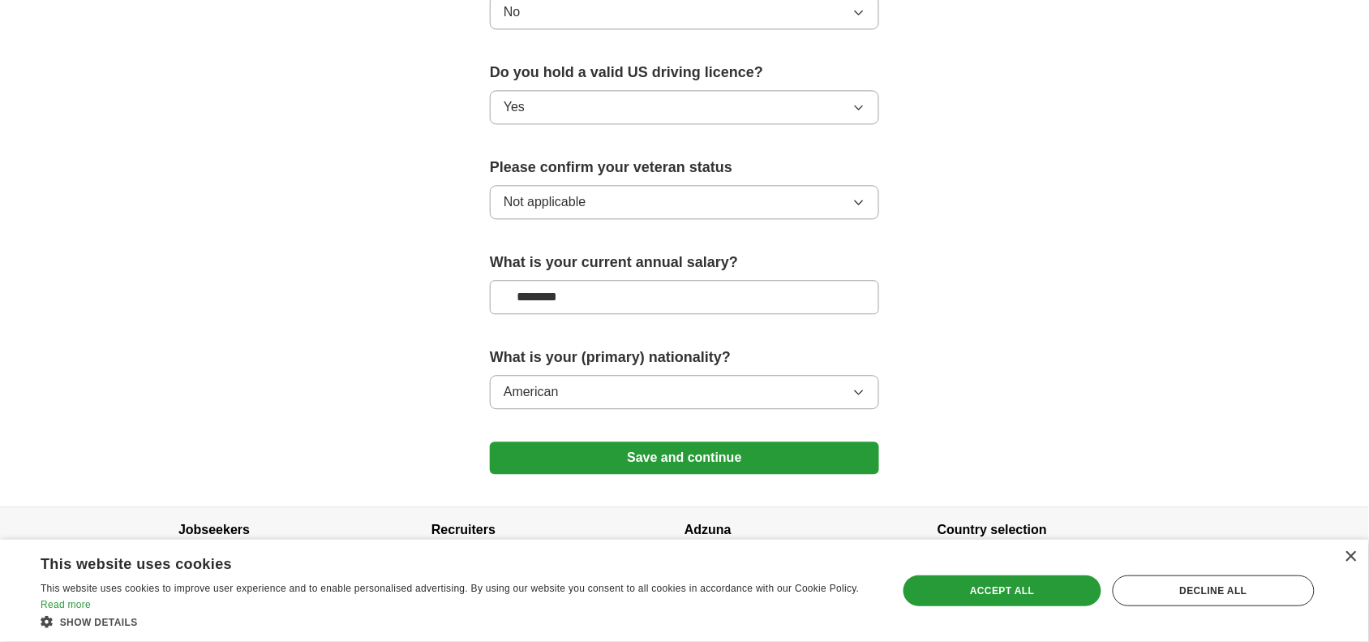
click at [550, 441] on button "Save and continue" at bounding box center [684, 457] width 389 height 32
